Goal: Task Accomplishment & Management: Manage account settings

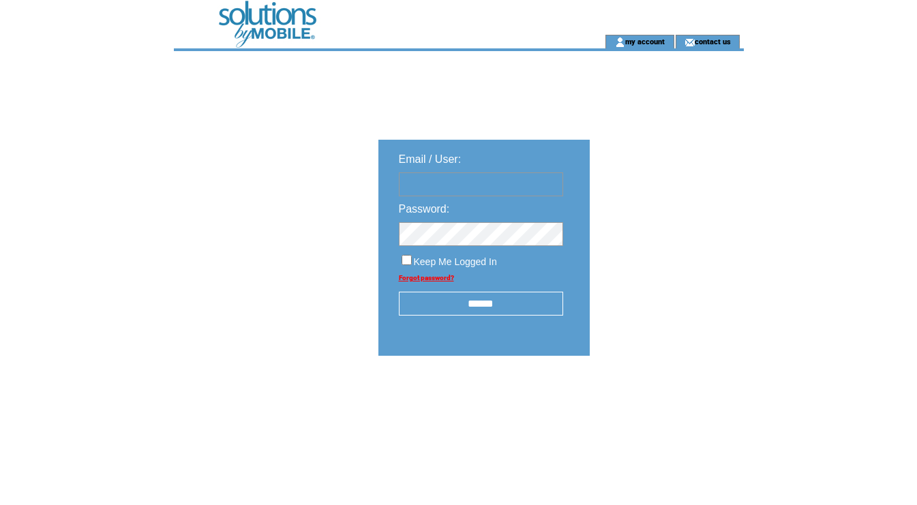
type input "********"
click at [523, 310] on input "******" at bounding box center [481, 304] width 164 height 24
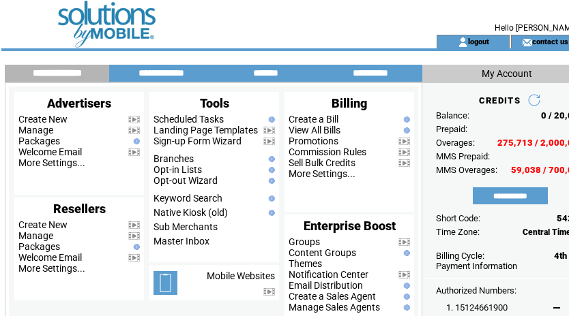
drag, startPoint x: 260, startPoint y: 29, endPoint x: 256, endPoint y: 34, distance: 7.2
click at [260, 29] on td at bounding box center [200, 17] width 374 height 35
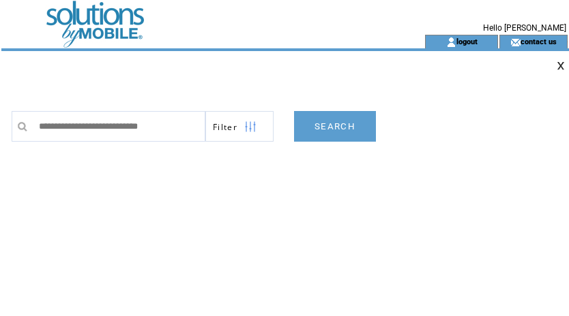
type input "**********"
click at [346, 124] on link "SEARCH" at bounding box center [335, 126] width 82 height 31
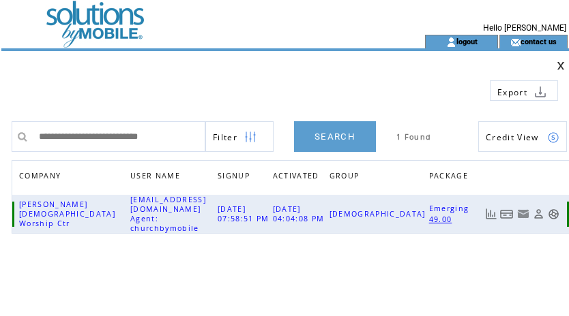
click at [508, 209] on link at bounding box center [507, 215] width 14 height 12
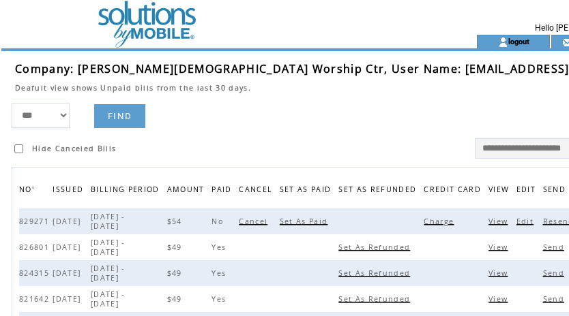
click at [423, 226] on span "Charge" at bounding box center [439, 222] width 33 height 10
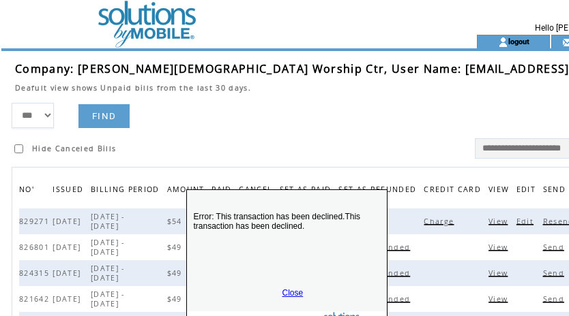
click at [289, 292] on link "Close" at bounding box center [292, 293] width 21 height 10
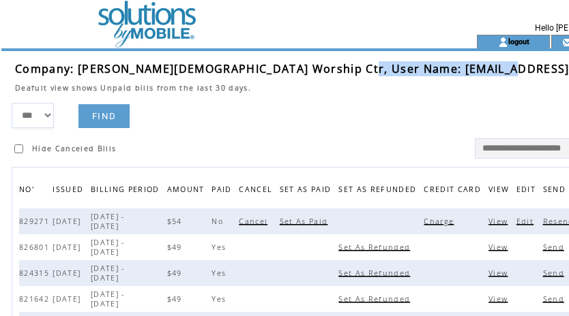
drag, startPoint x: 333, startPoint y: 69, endPoint x: 490, endPoint y: 69, distance: 156.8
click at [490, 69] on td "Company: Christ Fellowship Worship Ctr, User Name: cfellowship1@yahoo.com" at bounding box center [341, 68] width 652 height 15
copy span "cfellowship1@yahoo.com"
drag, startPoint x: 284, startPoint y: 108, endPoint x: 294, endPoint y: 105, distance: 10.8
click at [287, 107] on form "*** **** ****** FIND Hide Canceled Bills" at bounding box center [344, 131] width 664 height 56
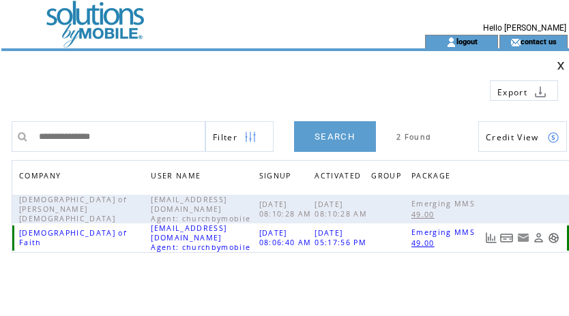
click at [507, 239] on link at bounding box center [507, 239] width 14 height 12
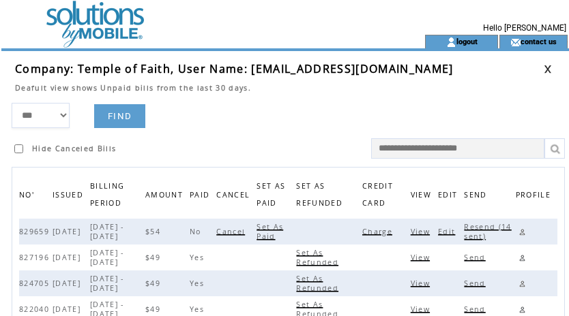
click at [382, 229] on span "Charge" at bounding box center [378, 232] width 33 height 10
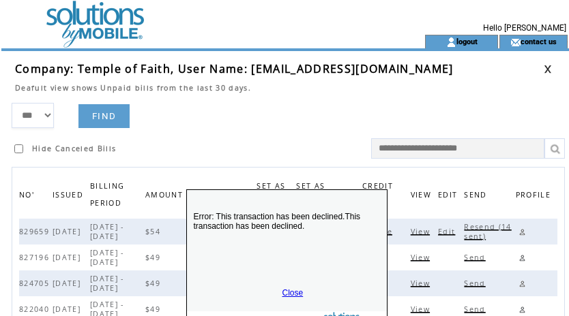
click at [290, 293] on link "Close" at bounding box center [292, 293] width 21 height 10
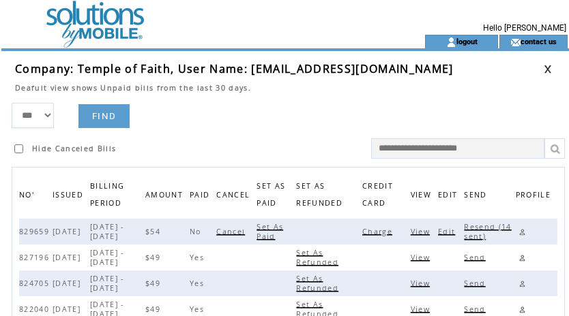
click at [388, 235] on span "Charge" at bounding box center [378, 232] width 33 height 10
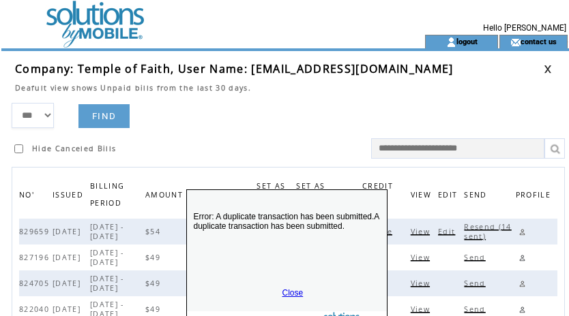
click at [294, 291] on link "Close" at bounding box center [292, 293] width 21 height 10
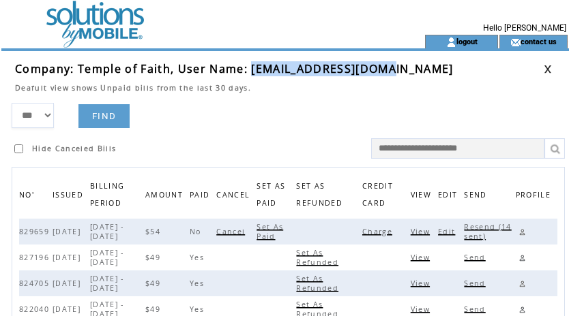
drag, startPoint x: 248, startPoint y: 68, endPoint x: 391, endPoint y: 70, distance: 142.5
click at [391, 70] on td "Company: Temple of Faith, User Name: tofaugusta@gmail.com" at bounding box center [279, 68] width 528 height 15
copy span "tofaugusta@gmail.com"
drag, startPoint x: 427, startPoint y: 102, endPoint x: 494, endPoint y: 93, distance: 67.4
click at [427, 102] on td at bounding box center [279, 98] width 528 height 10
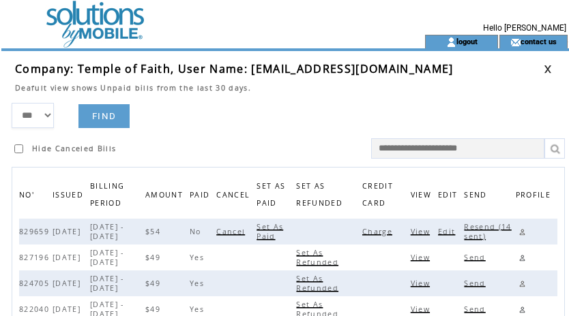
click at [545, 66] on link at bounding box center [547, 69] width 8 height 9
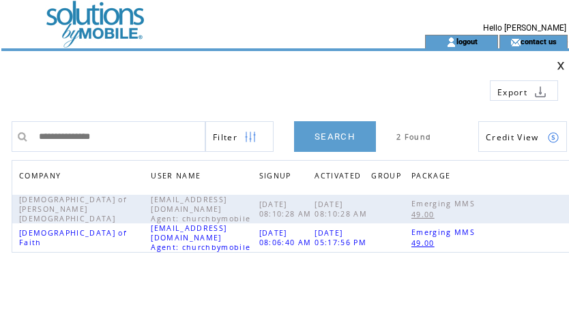
drag, startPoint x: 152, startPoint y: 133, endPoint x: -68, endPoint y: 129, distance: 220.3
click at [0, 129] on html "**********" at bounding box center [284, 158] width 569 height 316
type input "**********"
click at [328, 131] on link "SEARCH" at bounding box center [335, 136] width 82 height 31
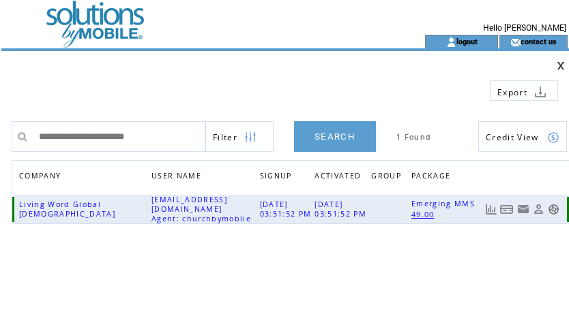
click at [505, 207] on link at bounding box center [507, 210] width 14 height 12
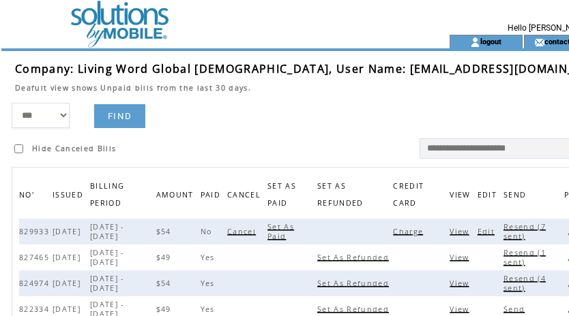
drag, startPoint x: 374, startPoint y: 230, endPoint x: 385, endPoint y: 230, distance: 11.6
click at [393, 230] on span "Charge" at bounding box center [409, 232] width 33 height 10
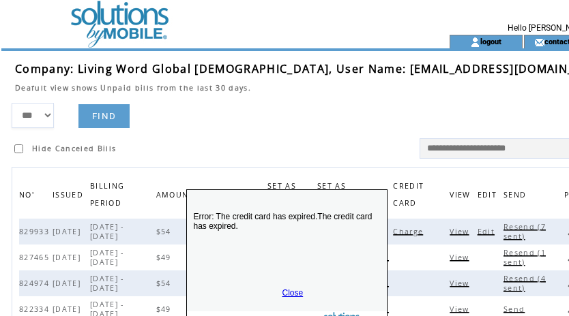
click at [288, 293] on link "Close" at bounding box center [292, 293] width 21 height 10
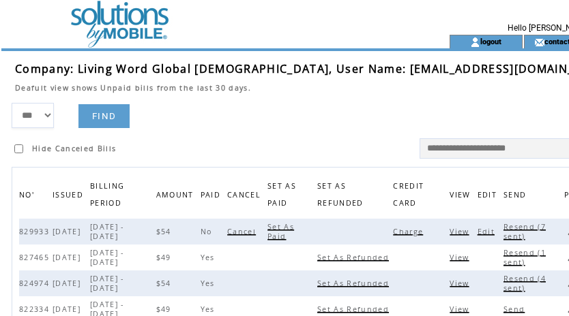
click at [503, 232] on span "Resend (7 sent)" at bounding box center [524, 231] width 42 height 19
drag, startPoint x: 314, startPoint y: 72, endPoint x: 456, endPoint y: 74, distance: 142.5
click at [456, 74] on td "Company: Living Word Global Church, User Name: dmtgman@gmail.com" at bounding box center [313, 68] width 597 height 15
copy span "dmtgman@gmail.com"
click at [564, 232] on link at bounding box center [570, 232] width 13 height 13
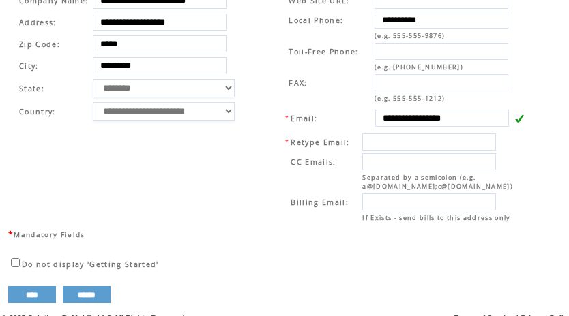
scroll to position [524, 0]
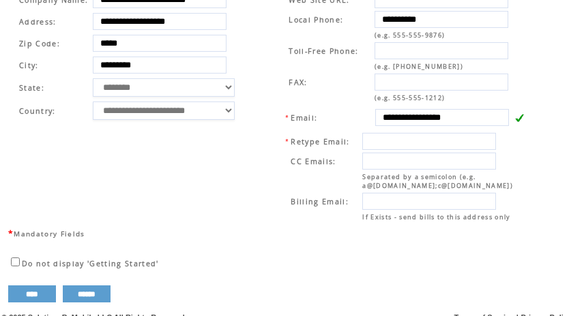
click at [263, 55] on td "**********" at bounding box center [400, 106] width 278 height 240
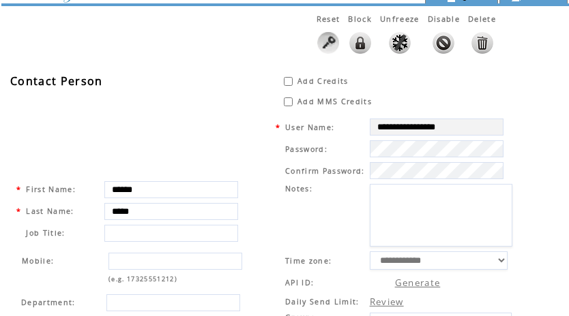
scroll to position [0, 0]
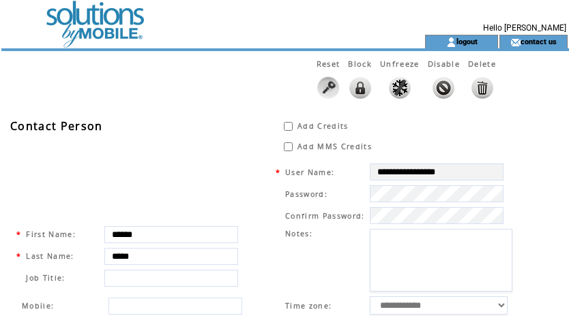
click at [107, 30] on td at bounding box center [188, 17] width 374 height 35
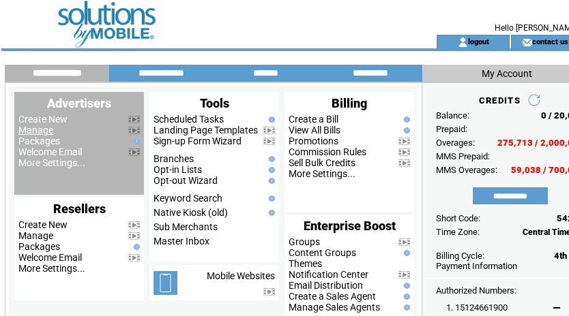
click at [42, 128] on link "Manage" at bounding box center [35, 130] width 35 height 11
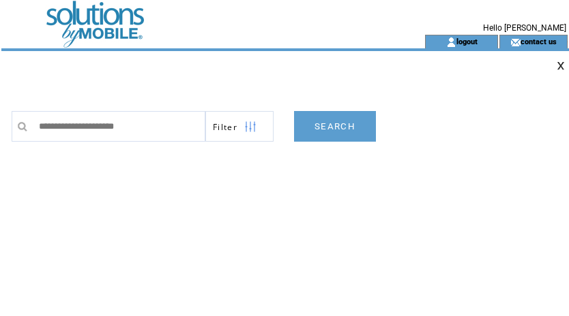
type input "**********"
click at [326, 125] on link "SEARCH" at bounding box center [335, 126] width 82 height 31
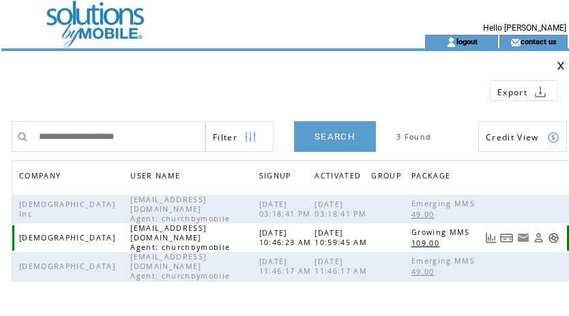
click at [511, 233] on link at bounding box center [507, 239] width 14 height 12
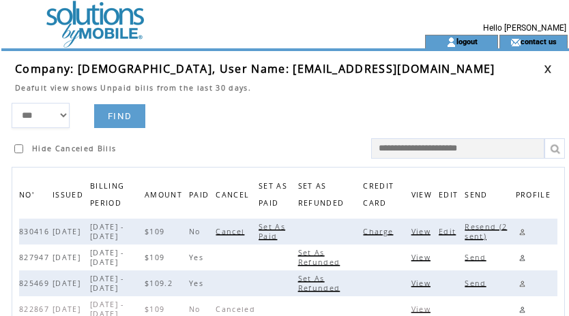
click at [391, 232] on span "Charge" at bounding box center [379, 232] width 33 height 10
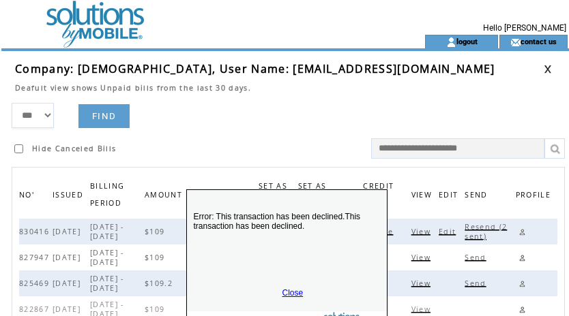
click at [293, 291] on link "Close" at bounding box center [292, 293] width 21 height 10
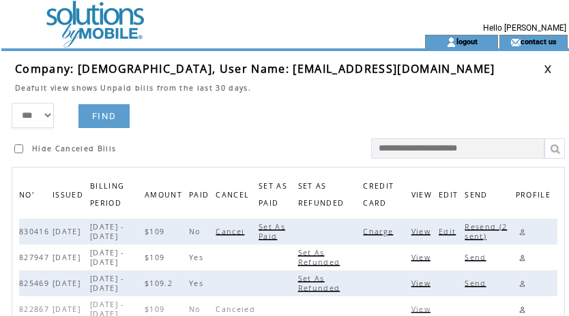
click at [449, 228] on span "Edit" at bounding box center [448, 232] width 20 height 10
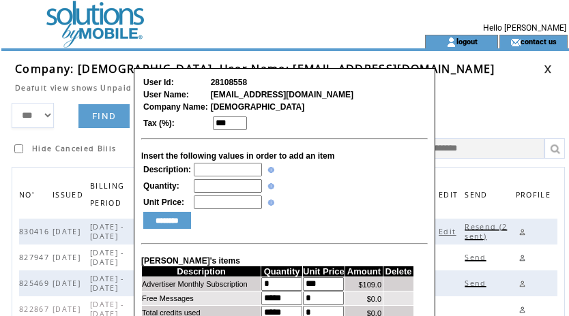
click at [214, 175] on input "text" at bounding box center [228, 170] width 68 height 14
type input "**********"
type input "*"
click at [161, 224] on input "********" at bounding box center [167, 220] width 48 height 17
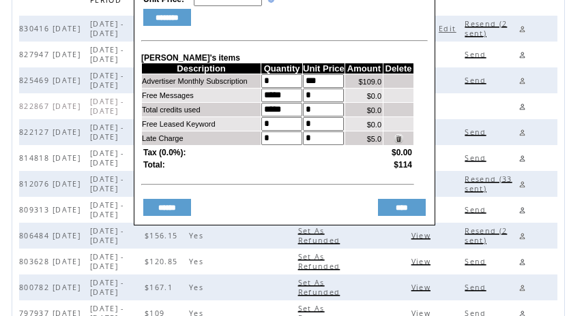
scroll to position [203, 0]
click at [409, 216] on input "****" at bounding box center [402, 207] width 48 height 17
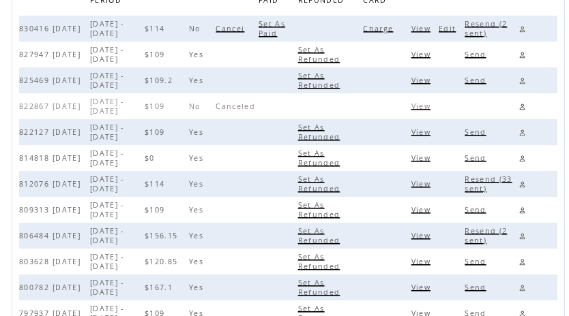
click at [486, 25] on span "Resend (2 sent)" at bounding box center [485, 28] width 42 height 19
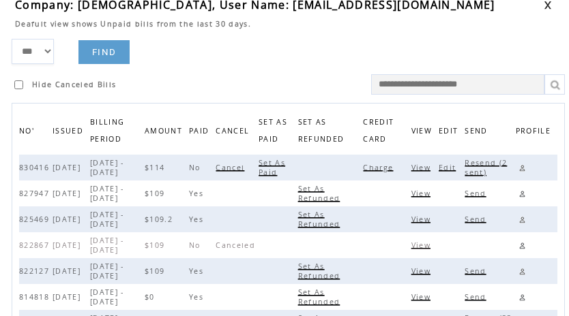
scroll to position [43, 0]
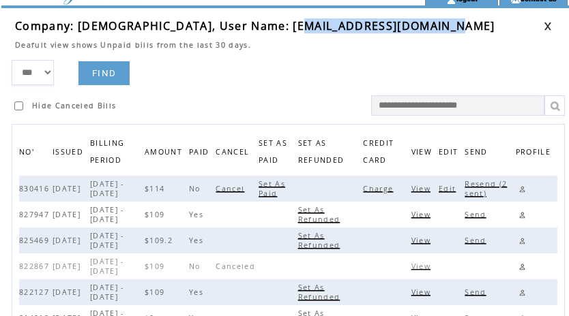
drag, startPoint x: 277, startPoint y: 29, endPoint x: 430, endPoint y: 31, distance: 153.5
click at [430, 31] on td "Company: First Baptist Church, User Name: stangreene68@gmail.com" at bounding box center [279, 25] width 528 height 15
copy span "stangreene68@gmail.com"
click at [524, 190] on link at bounding box center [522, 189] width 13 height 13
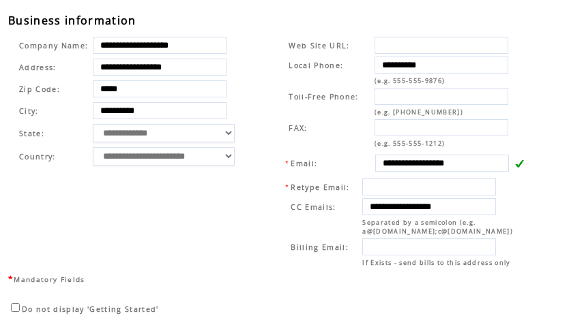
scroll to position [555, 0]
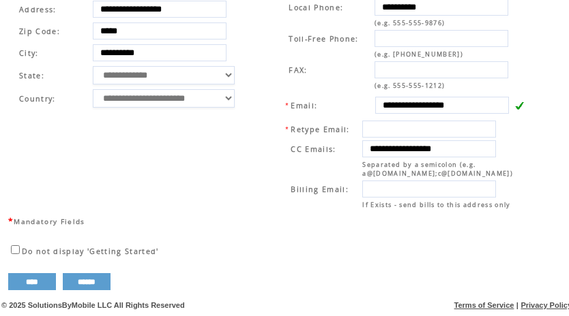
click at [256, 95] on td "**********" at bounding box center [135, 94] width 250 height 240
drag, startPoint x: 378, startPoint y: 100, endPoint x: 518, endPoint y: 134, distance: 143.9
click at [254, 110] on td "**********" at bounding box center [135, 94] width 250 height 240
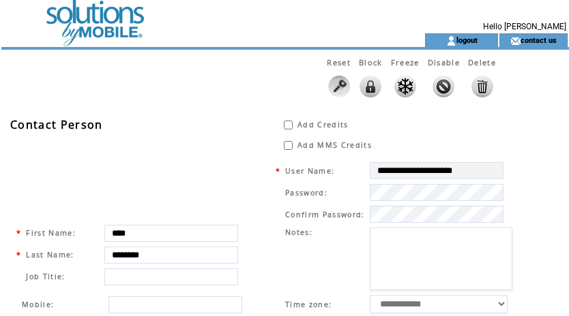
scroll to position [0, 0]
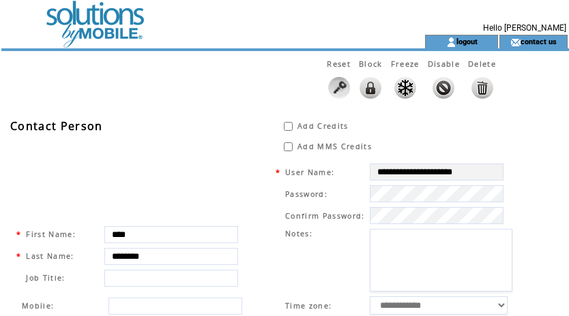
click at [93, 25] on td at bounding box center [188, 17] width 374 height 35
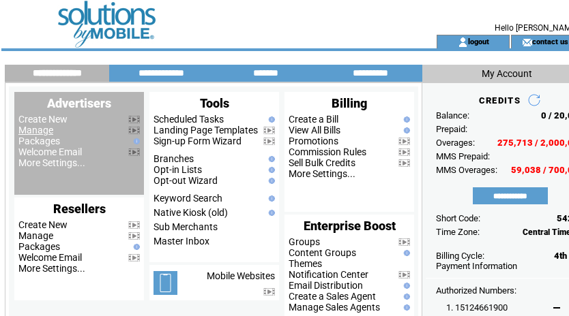
click at [48, 132] on link "Manage" at bounding box center [35, 130] width 35 height 11
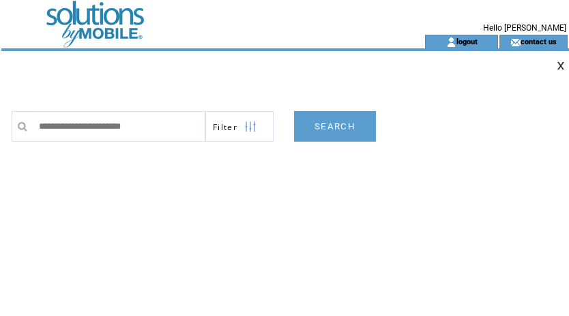
type input "**********"
click at [324, 129] on link "SEARCH" at bounding box center [335, 126] width 82 height 31
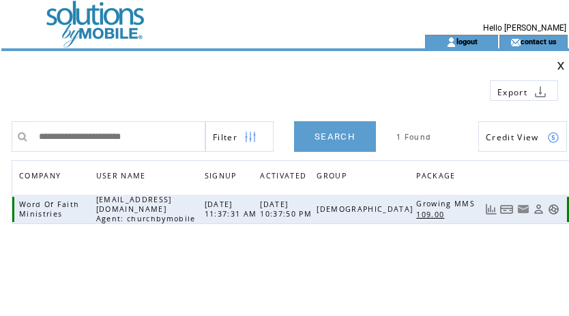
click at [511, 209] on link at bounding box center [507, 210] width 14 height 12
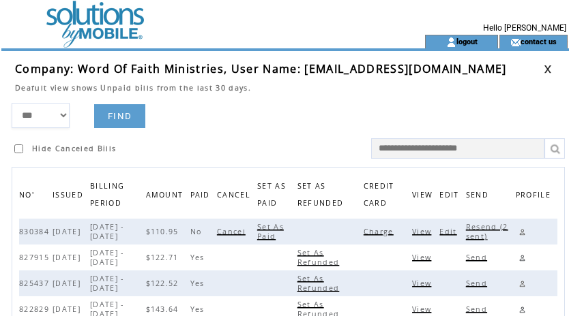
click at [383, 230] on span "Charge" at bounding box center [379, 232] width 33 height 10
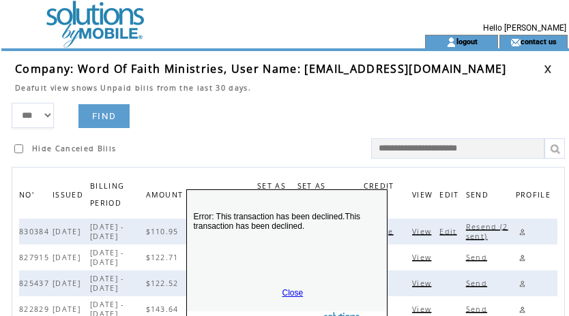
click at [291, 290] on link "Close" at bounding box center [292, 293] width 21 height 10
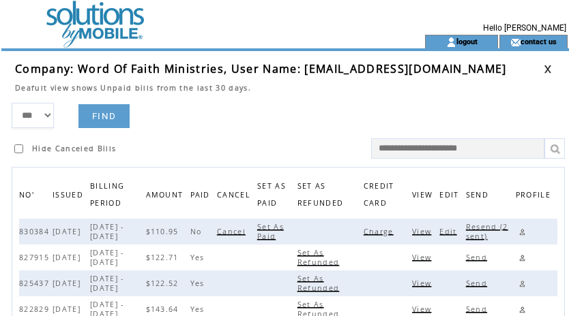
click at [385, 232] on span "Charge" at bounding box center [379, 232] width 33 height 10
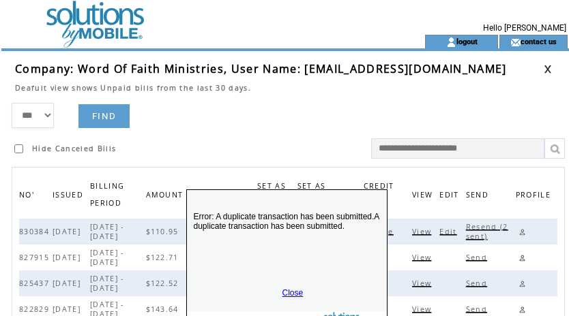
click at [286, 288] on link "Close" at bounding box center [292, 293] width 21 height 10
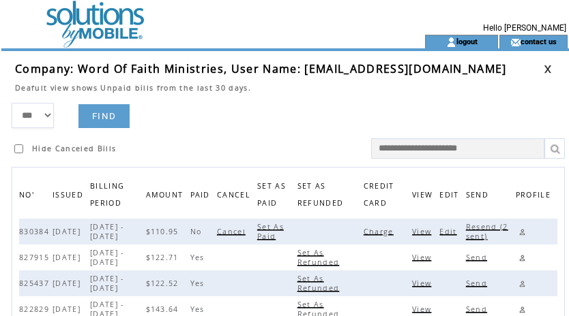
click at [451, 231] on span "Edit" at bounding box center [449, 232] width 20 height 10
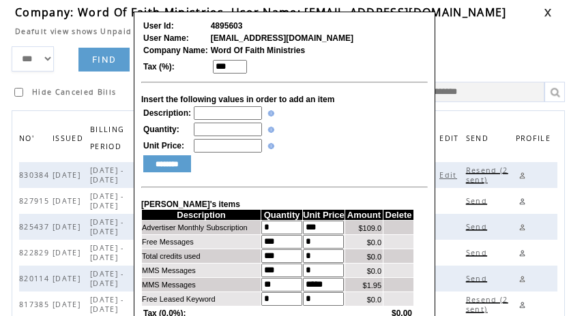
scroll to position [55, 0]
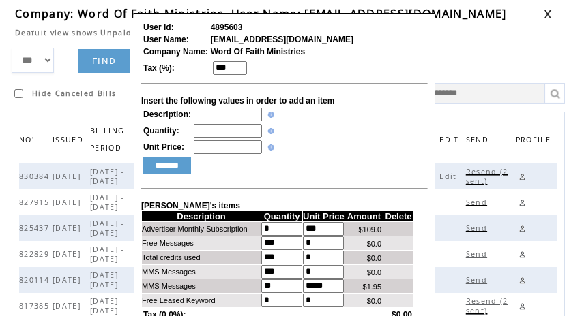
click at [222, 121] on input "text" at bounding box center [228, 115] width 68 height 14
type input "**********"
type input "*"
click at [166, 174] on input "********" at bounding box center [167, 165] width 48 height 17
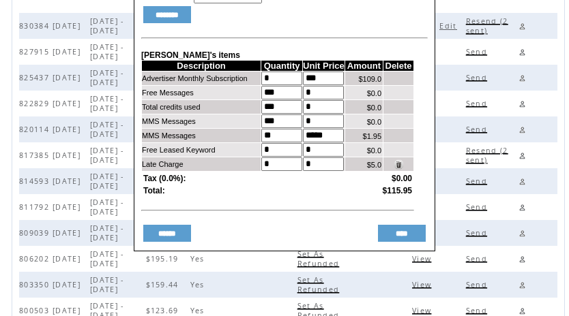
scroll to position [215, 0]
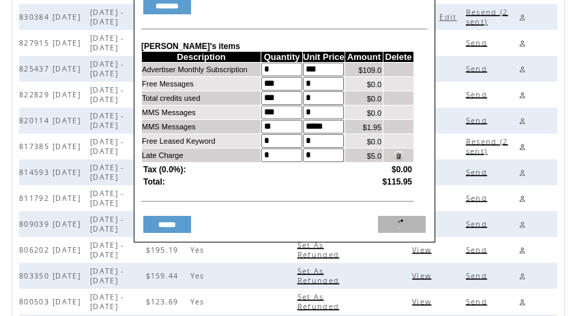
click at [402, 233] on input "****" at bounding box center [402, 224] width 48 height 17
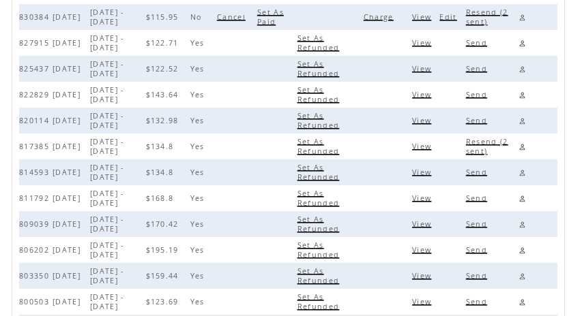
click at [483, 18] on span "Resend (2 sent)" at bounding box center [487, 17] width 42 height 19
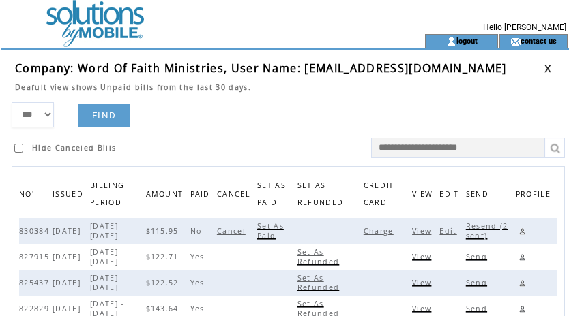
scroll to position [0, 0]
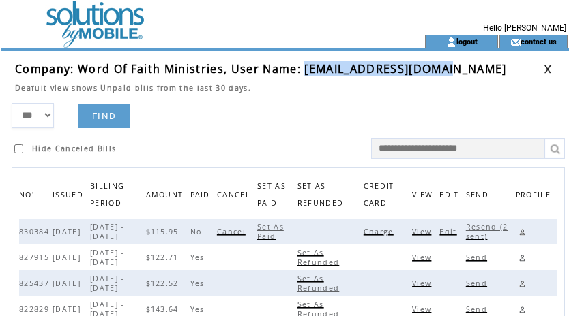
drag, startPoint x: 303, startPoint y: 68, endPoint x: 472, endPoint y: 74, distance: 169.2
click at [472, 74] on td "Company: Word Of Faith Ministries, User Name: robertpm619@gmail.com" at bounding box center [279, 68] width 528 height 15
copy span "robertpm619@gmail.com"
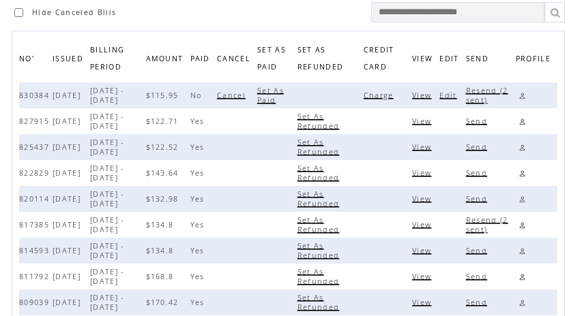
scroll to position [74, 0]
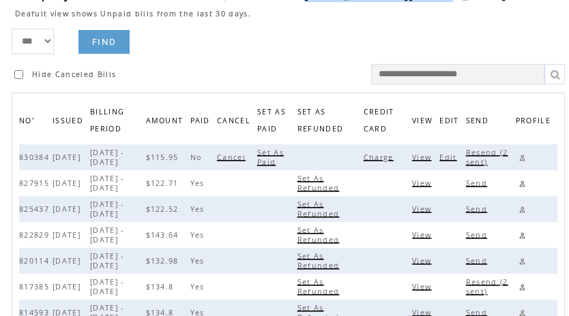
click at [525, 158] on link at bounding box center [522, 157] width 13 height 13
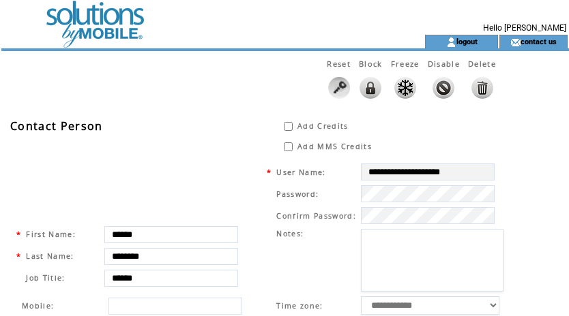
drag, startPoint x: 280, startPoint y: 77, endPoint x: 387, endPoint y: 106, distance: 110.8
click at [280, 77] on div "Reset Block Freeze Disable Delete" at bounding box center [256, 81] width 510 height 61
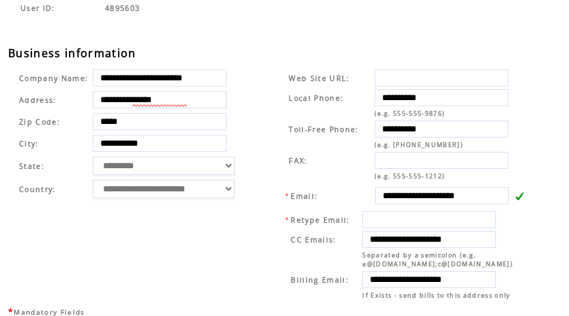
scroll to position [451, 0]
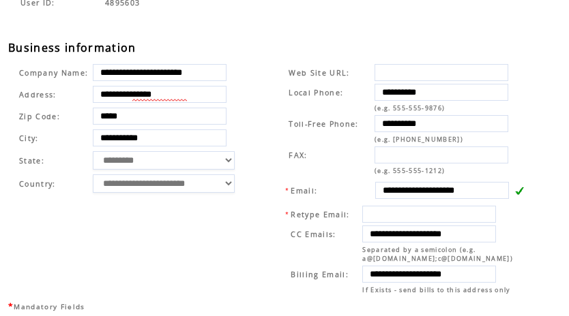
click at [279, 40] on div "User ID: 4895603" at bounding box center [293, 18] width 570 height 44
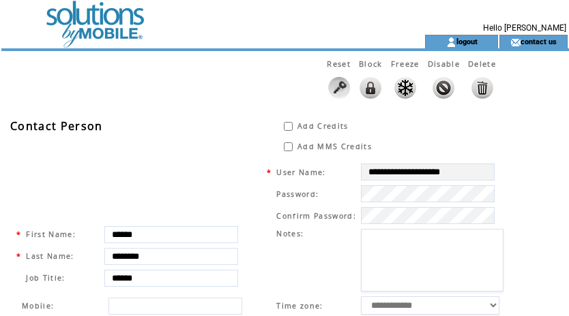
click at [106, 17] on td at bounding box center [188, 17] width 374 height 35
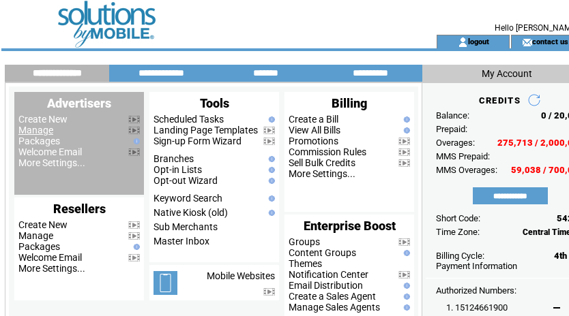
click at [40, 130] on link "Manage" at bounding box center [35, 130] width 35 height 11
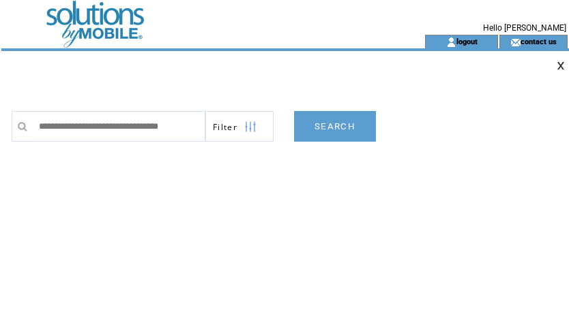
scroll to position [0, 8]
type input "**********"
click at [344, 127] on link "SEARCH" at bounding box center [335, 126] width 82 height 31
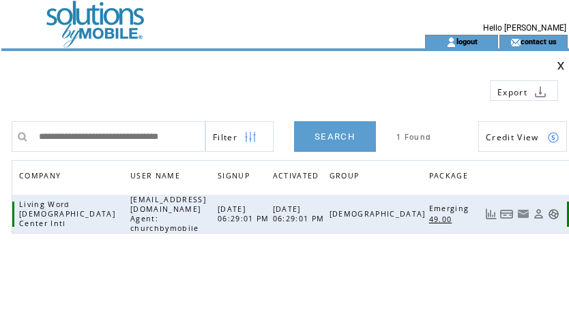
click at [508, 209] on link at bounding box center [507, 215] width 14 height 12
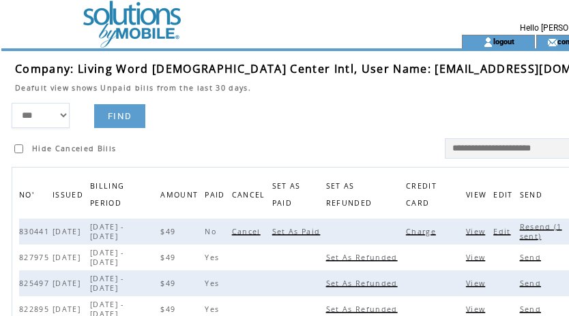
click at [406, 232] on span "Charge" at bounding box center [422, 232] width 33 height 10
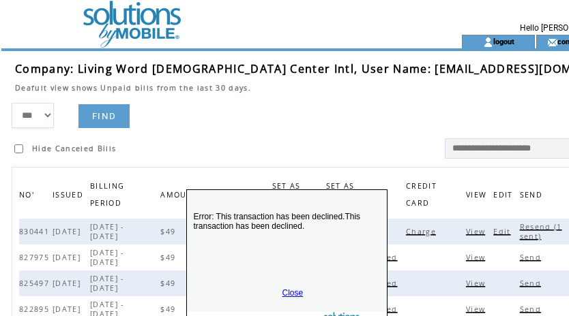
click at [295, 291] on link "Close" at bounding box center [292, 293] width 21 height 10
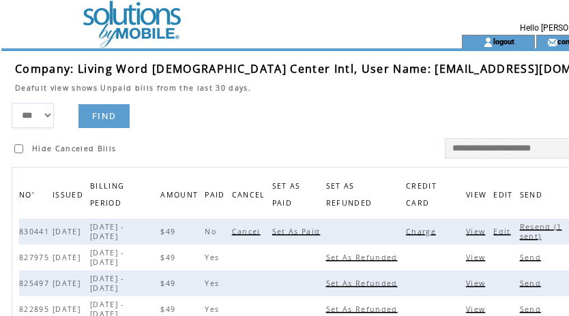
click at [520, 226] on span "Resend (1 sent)" at bounding box center [541, 231] width 42 height 19
drag, startPoint x: 353, startPoint y: 69, endPoint x: 495, endPoint y: 74, distance: 141.9
click at [495, 74] on td "Company: Living Word [DEMOGRAPHIC_DATA] Center Intl, User Name: [EMAIL_ADDRESS]…" at bounding box center [326, 68] width 622 height 15
copy span "[EMAIL_ADDRESS][DOMAIN_NAME]"
click at [493, 40] on link "logout" at bounding box center [503, 41] width 21 height 9
